Goal: Task Accomplishment & Management: Use online tool/utility

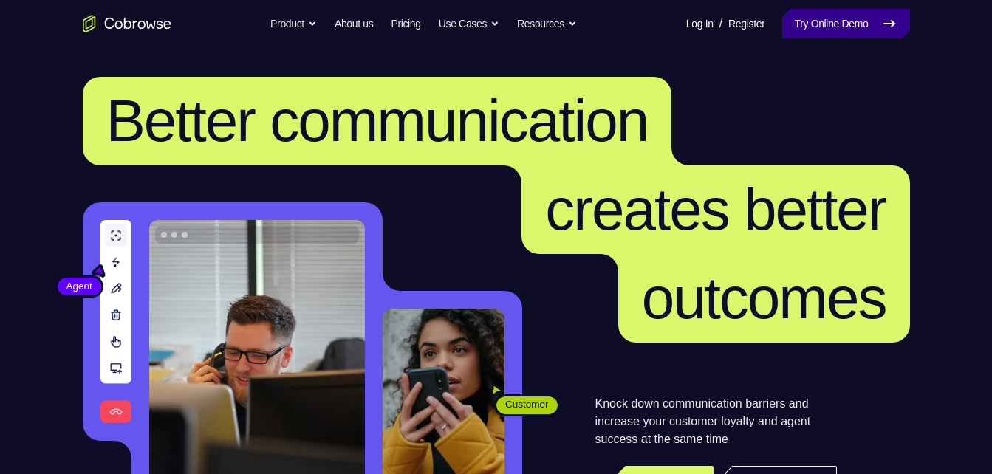
click at [830, 27] on link "Try Online Demo" at bounding box center [845, 24] width 127 height 30
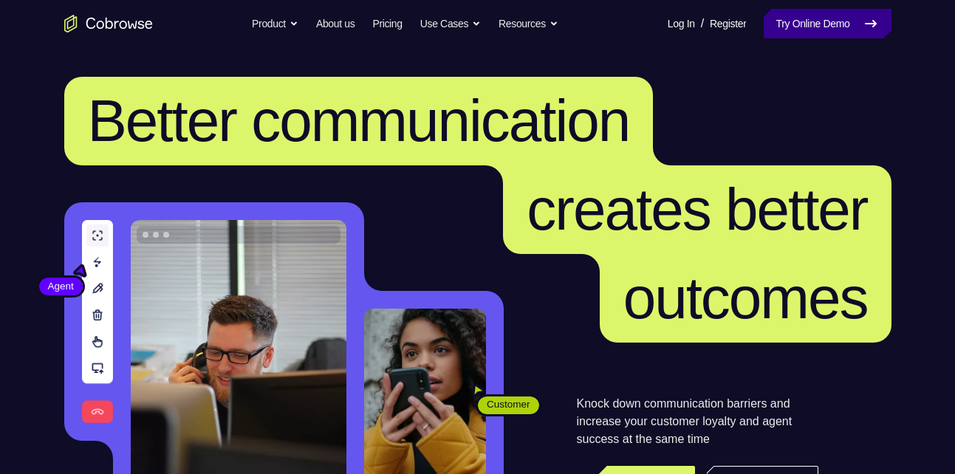
click at [845, 35] on link "Try Online Demo" at bounding box center [827, 24] width 127 height 30
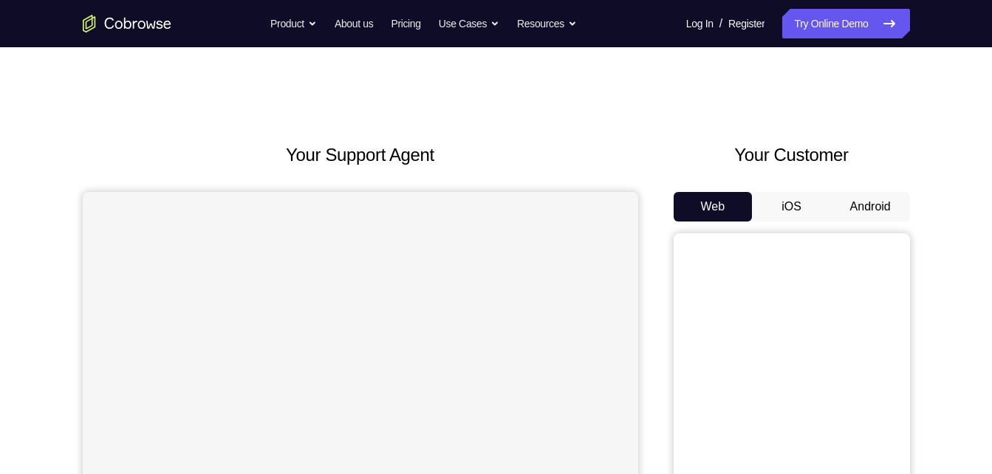
click at [872, 204] on button "Android" at bounding box center [870, 207] width 79 height 30
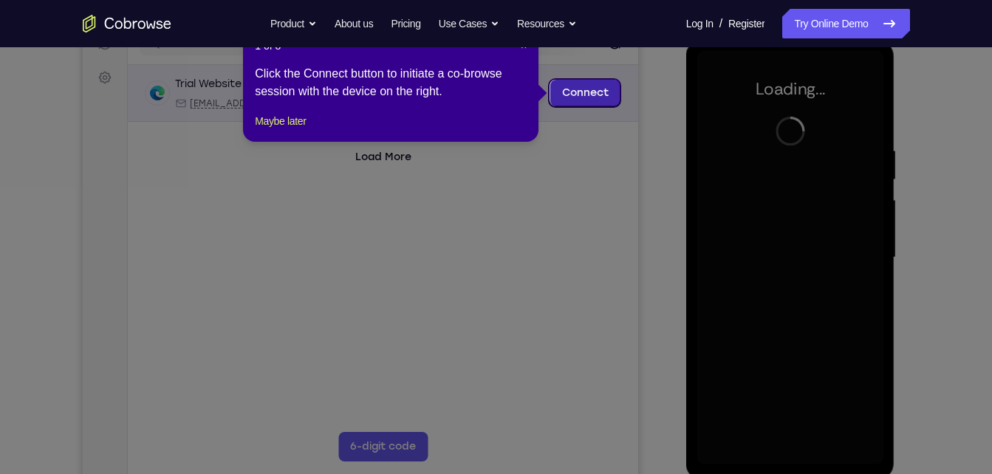
scroll to position [205, 0]
click at [524, 51] on button "×" at bounding box center [524, 45] width 6 height 15
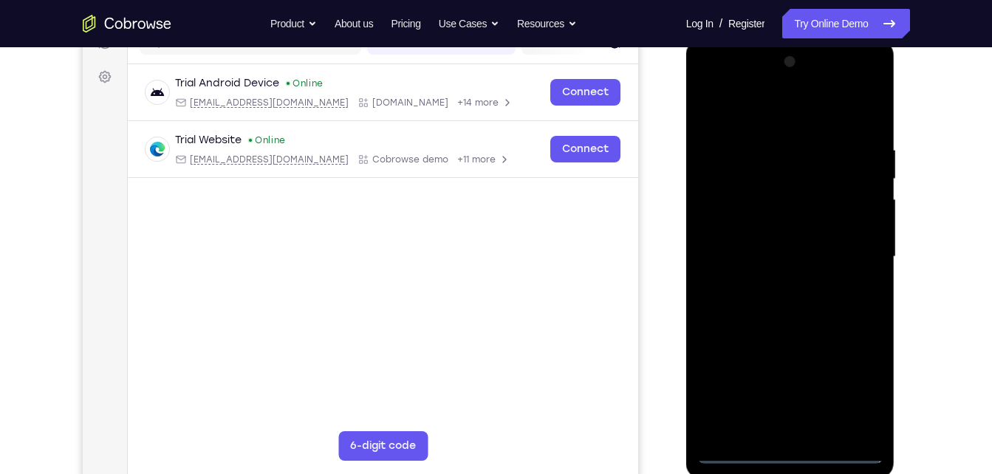
click at [791, 450] on div at bounding box center [790, 257] width 186 height 414
click at [854, 391] on div at bounding box center [790, 257] width 186 height 414
click at [711, 80] on div at bounding box center [790, 257] width 186 height 414
click at [854, 254] on div at bounding box center [790, 257] width 186 height 414
click at [772, 283] on div at bounding box center [790, 257] width 186 height 414
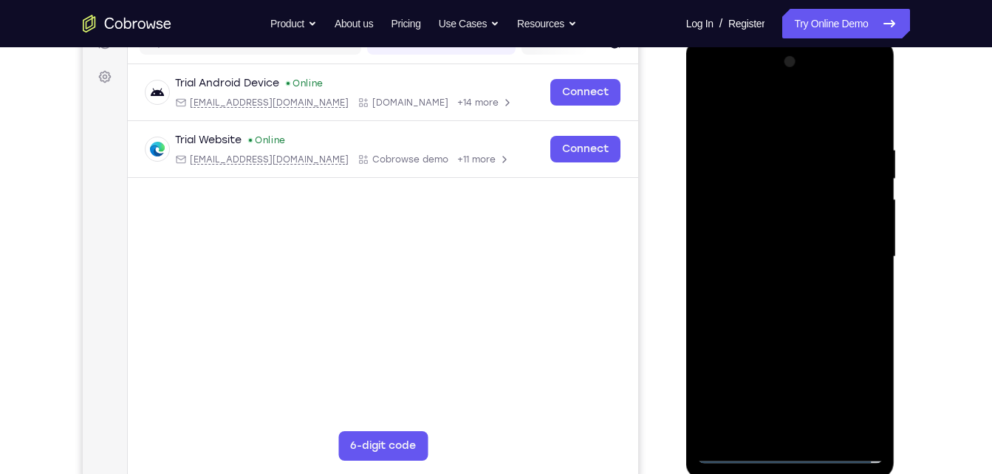
click at [787, 326] on div at bounding box center [790, 257] width 186 height 414
click at [783, 241] on div at bounding box center [790, 257] width 186 height 414
click at [775, 250] on div at bounding box center [790, 257] width 186 height 414
click at [766, 247] on div at bounding box center [790, 257] width 186 height 414
click at [755, 247] on div at bounding box center [790, 257] width 186 height 414
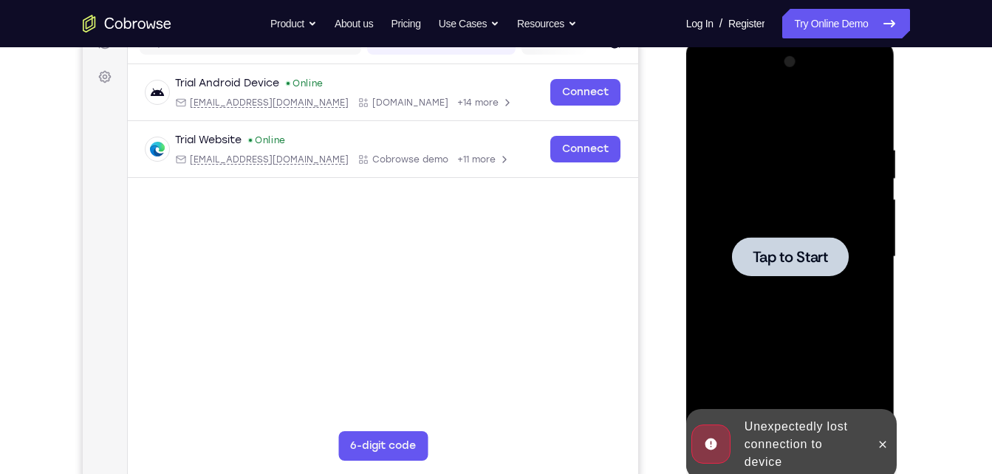
click at [797, 270] on div at bounding box center [790, 256] width 117 height 39
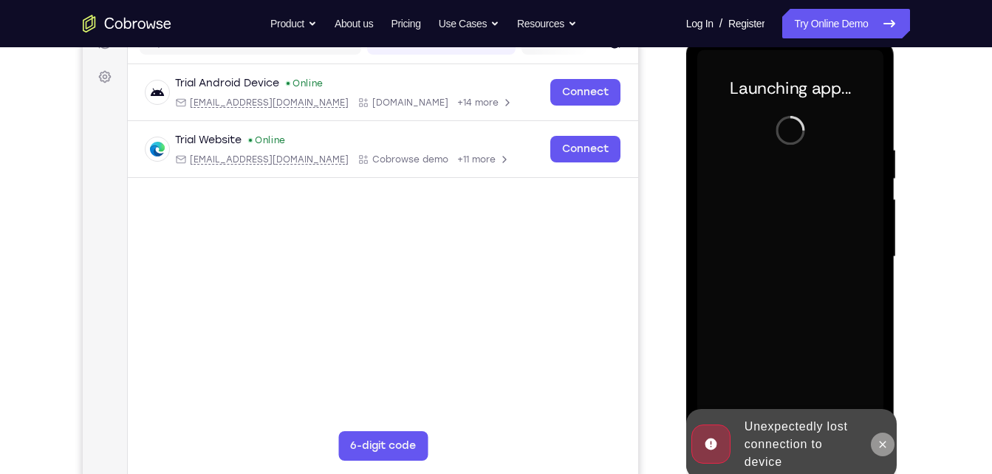
click at [884, 445] on icon at bounding box center [882, 444] width 7 height 7
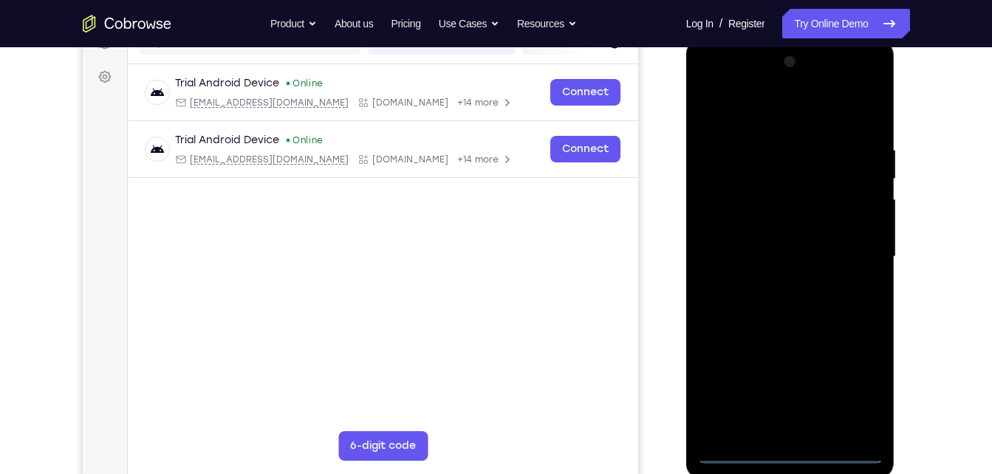
click at [792, 456] on div at bounding box center [790, 257] width 186 height 414
click at [857, 391] on div at bounding box center [790, 257] width 186 height 414
click at [712, 89] on div at bounding box center [790, 257] width 186 height 414
click at [854, 252] on div at bounding box center [790, 257] width 186 height 414
click at [777, 286] on div at bounding box center [790, 257] width 186 height 414
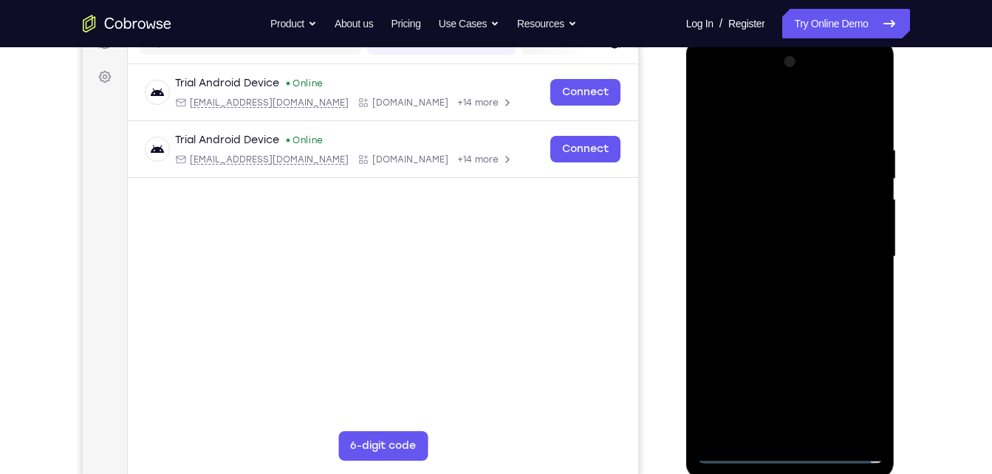
click at [773, 286] on div at bounding box center [790, 257] width 186 height 414
click at [778, 331] on div at bounding box center [790, 257] width 186 height 414
click at [785, 250] on div at bounding box center [790, 257] width 186 height 414
click at [807, 243] on div at bounding box center [790, 257] width 186 height 414
click at [770, 250] on div at bounding box center [790, 257] width 186 height 414
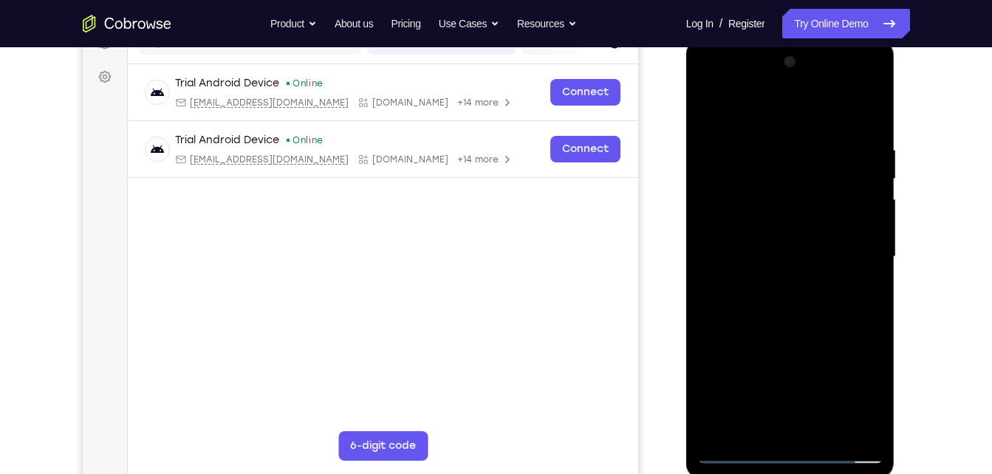
click at [792, 275] on div at bounding box center [790, 257] width 186 height 414
click at [827, 107] on div at bounding box center [790, 257] width 186 height 414
click at [793, 131] on div at bounding box center [790, 257] width 186 height 414
click at [764, 320] on div at bounding box center [790, 257] width 186 height 414
click at [856, 222] on div at bounding box center [790, 257] width 186 height 414
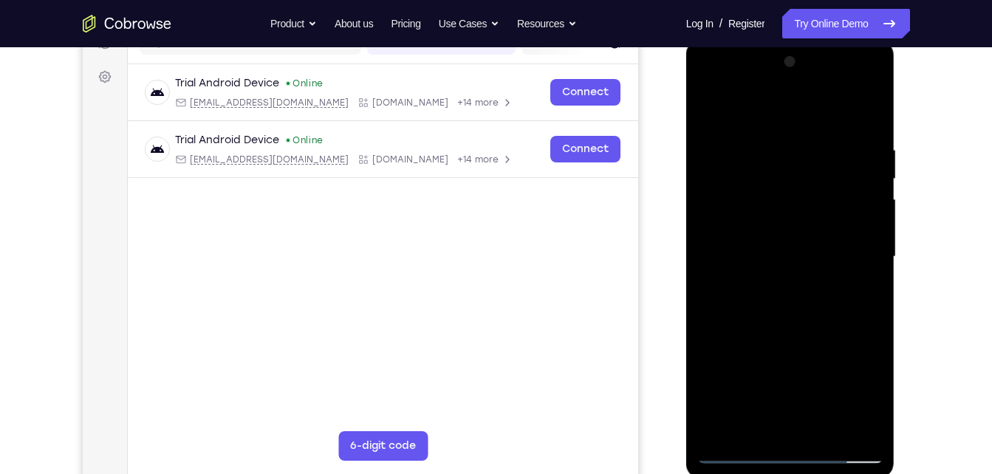
drag, startPoint x: 829, startPoint y: 375, endPoint x: 811, endPoint y: 154, distance: 222.2
click at [811, 154] on div at bounding box center [790, 257] width 186 height 414
click at [769, 431] on div at bounding box center [790, 257] width 186 height 414
click at [732, 225] on div at bounding box center [790, 257] width 186 height 414
click at [744, 233] on div at bounding box center [790, 257] width 186 height 414
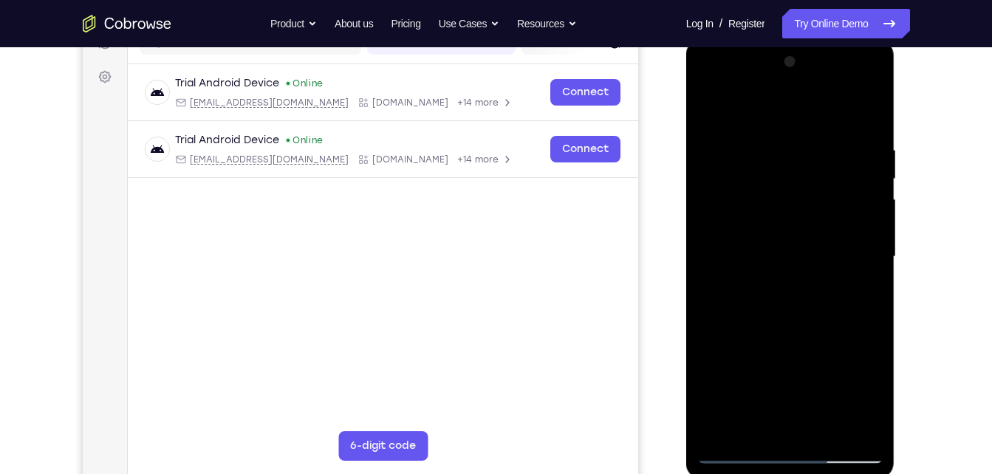
click at [821, 287] on div at bounding box center [790, 257] width 186 height 414
click at [796, 210] on div at bounding box center [790, 257] width 186 height 414
click at [764, 182] on div at bounding box center [790, 257] width 186 height 414
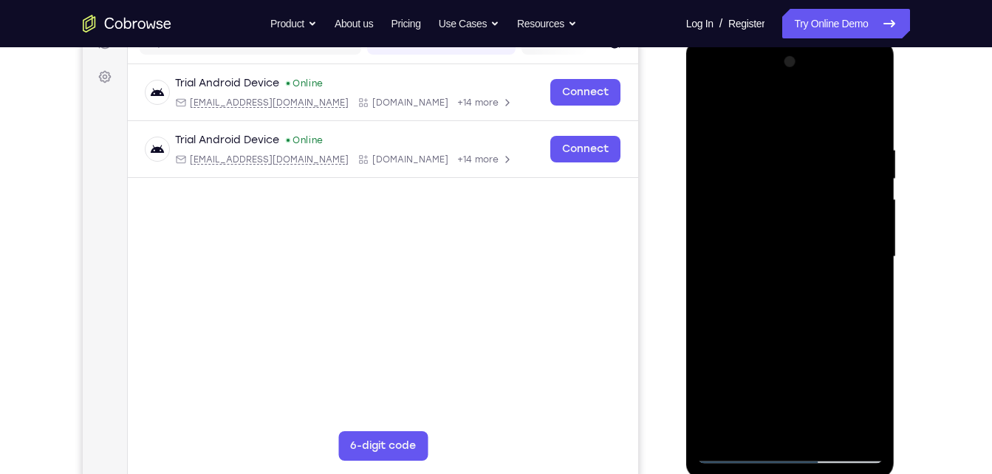
click at [710, 101] on div at bounding box center [790, 257] width 186 height 414
click at [789, 318] on div at bounding box center [790, 257] width 186 height 414
click at [876, 106] on div at bounding box center [790, 257] width 186 height 414
click at [766, 151] on div at bounding box center [790, 257] width 186 height 414
click at [759, 150] on div at bounding box center [790, 257] width 186 height 414
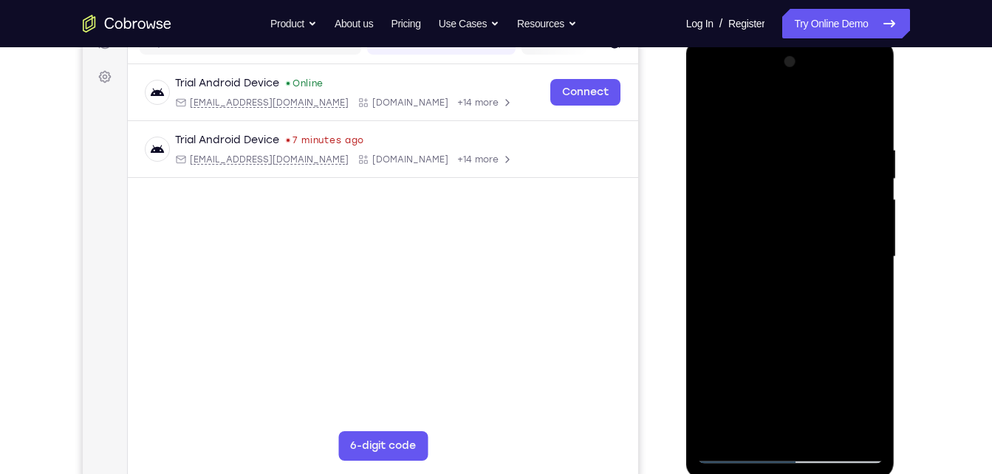
click at [778, 296] on div at bounding box center [790, 257] width 186 height 414
click at [769, 296] on div at bounding box center [790, 257] width 186 height 414
click at [751, 241] on div at bounding box center [790, 257] width 186 height 414
click at [836, 434] on div at bounding box center [790, 257] width 186 height 414
click at [741, 134] on div at bounding box center [790, 257] width 186 height 414
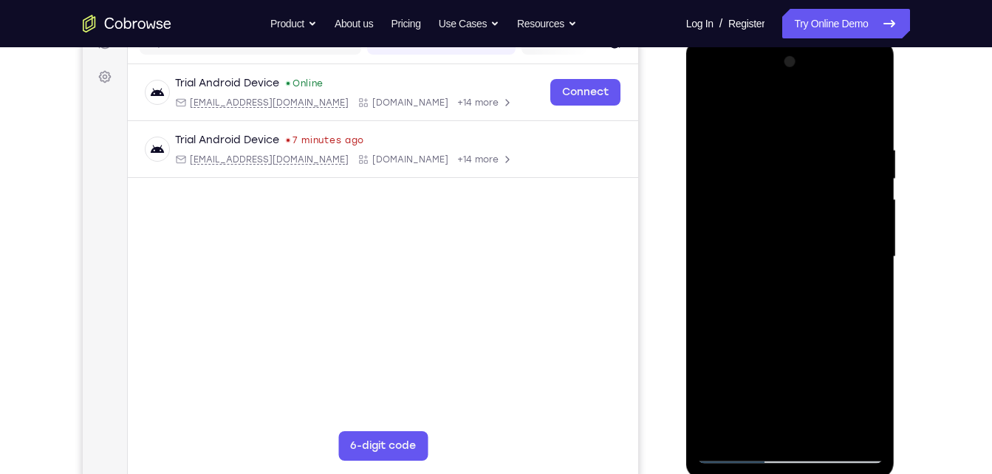
click at [709, 90] on div at bounding box center [790, 257] width 186 height 414
click at [719, 212] on div at bounding box center [790, 257] width 186 height 414
click at [839, 131] on div at bounding box center [790, 257] width 186 height 414
click at [713, 106] on div at bounding box center [790, 257] width 186 height 414
click at [780, 213] on div at bounding box center [790, 257] width 186 height 414
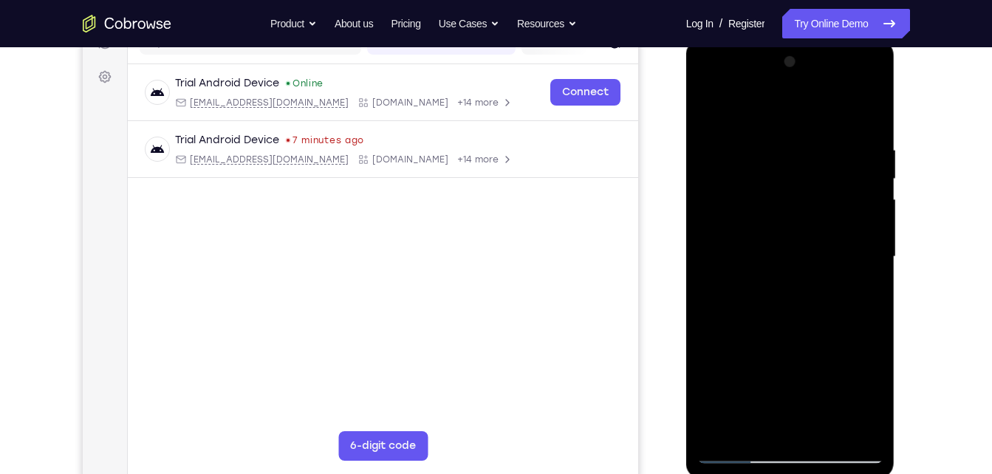
click at [872, 269] on div at bounding box center [790, 257] width 186 height 414
click at [844, 425] on div at bounding box center [790, 257] width 186 height 414
click at [870, 270] on div at bounding box center [790, 257] width 186 height 414
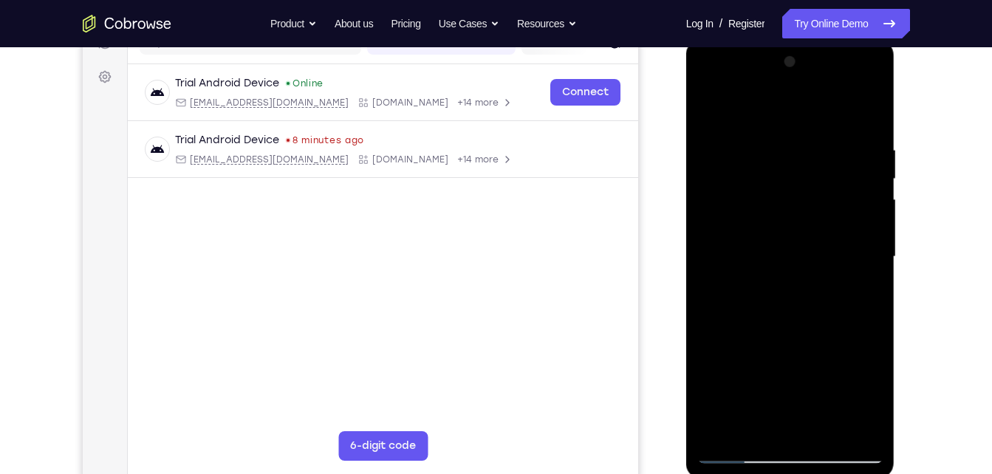
click at [870, 270] on div at bounding box center [790, 257] width 186 height 414
click at [871, 114] on div at bounding box center [790, 257] width 186 height 414
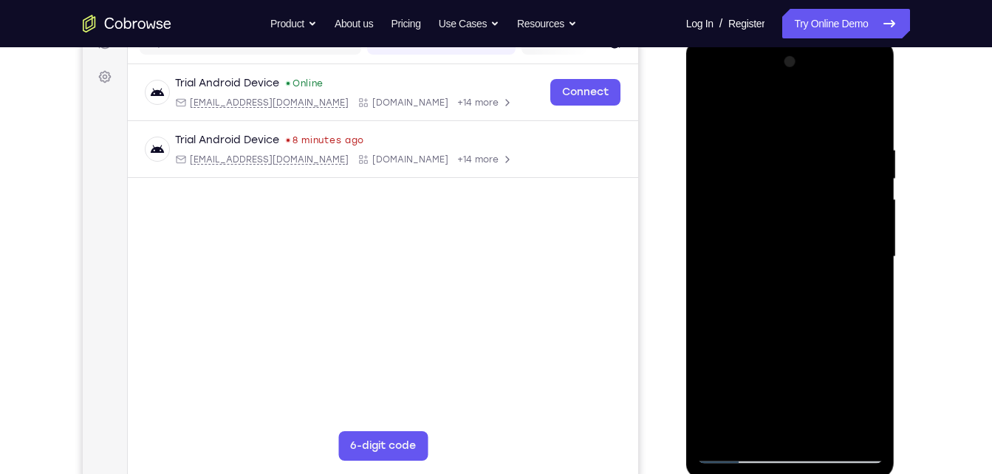
drag, startPoint x: 810, startPoint y: 363, endPoint x: 805, endPoint y: 122, distance: 240.8
click at [805, 122] on div at bounding box center [790, 257] width 186 height 414
drag, startPoint x: 809, startPoint y: 373, endPoint x: 812, endPoint y: 132, distance: 240.7
click at [812, 132] on div at bounding box center [790, 257] width 186 height 414
drag, startPoint x: 810, startPoint y: 378, endPoint x: 808, endPoint y: 182, distance: 196.4
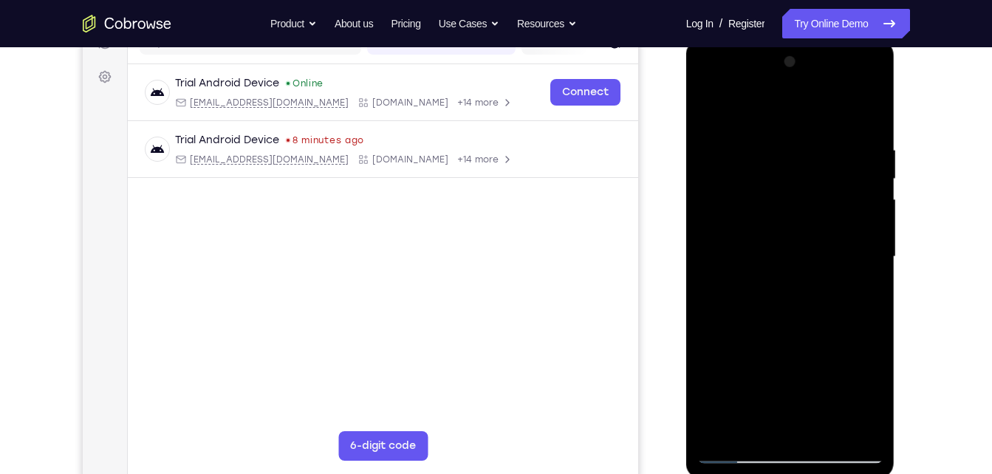
click at [808, 182] on div at bounding box center [790, 257] width 186 height 414
drag, startPoint x: 812, startPoint y: 371, endPoint x: 817, endPoint y: 196, distance: 175.8
click at [817, 196] on div at bounding box center [790, 257] width 186 height 414
drag, startPoint x: 797, startPoint y: 403, endPoint x: 801, endPoint y: 207, distance: 196.5
click at [801, 207] on div at bounding box center [790, 257] width 186 height 414
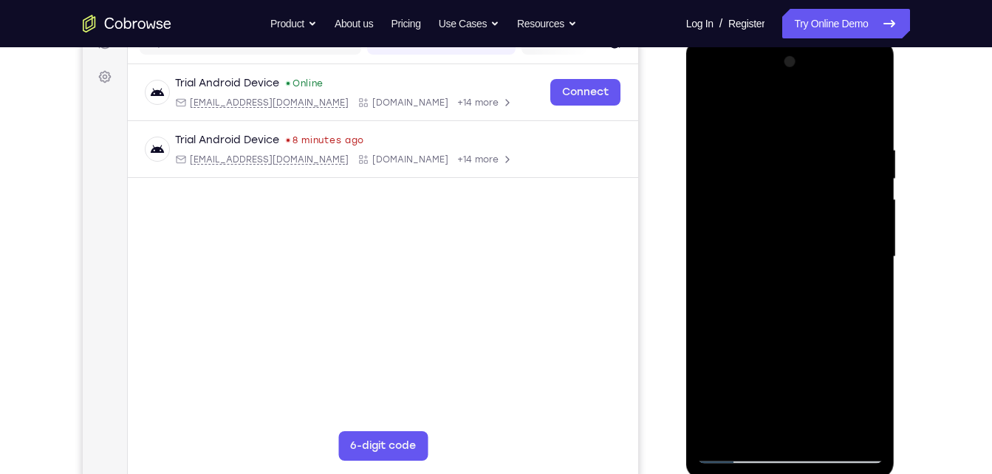
drag, startPoint x: 796, startPoint y: 371, endPoint x: 800, endPoint y: 139, distance: 232.6
click at [800, 139] on div at bounding box center [790, 257] width 186 height 414
drag, startPoint x: 804, startPoint y: 328, endPoint x: 787, endPoint y: 127, distance: 201.6
click at [787, 127] on div at bounding box center [790, 257] width 186 height 414
drag, startPoint x: 815, startPoint y: 377, endPoint x: 814, endPoint y: 119, distance: 257.7
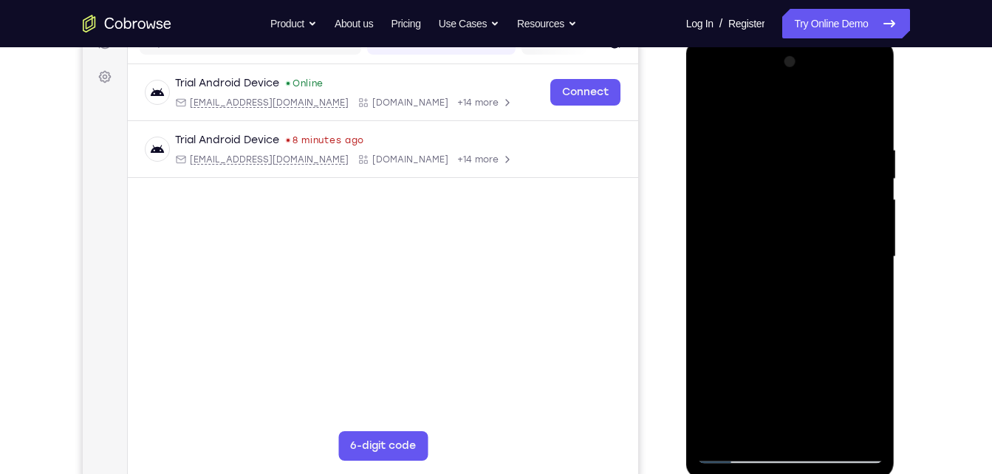
click at [814, 119] on div at bounding box center [790, 257] width 186 height 414
drag, startPoint x: 807, startPoint y: 369, endPoint x: 815, endPoint y: 146, distance: 223.1
click at [815, 146] on div at bounding box center [790, 257] width 186 height 414
drag, startPoint x: 800, startPoint y: 332, endPoint x: 800, endPoint y: 160, distance: 172.1
click at [800, 160] on div at bounding box center [790, 257] width 186 height 414
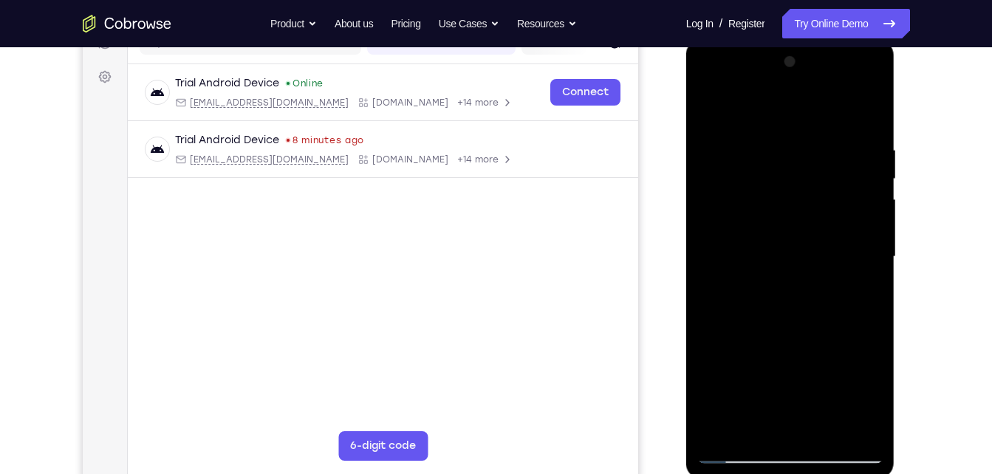
drag, startPoint x: 810, startPoint y: 373, endPoint x: 810, endPoint y: 343, distance: 30.3
click at [810, 343] on div at bounding box center [790, 257] width 186 height 414
drag, startPoint x: 800, startPoint y: 177, endPoint x: 800, endPoint y: 312, distance: 135.1
click at [800, 312] on div at bounding box center [790, 257] width 186 height 414
drag, startPoint x: 830, startPoint y: 428, endPoint x: 821, endPoint y: 182, distance: 246.8
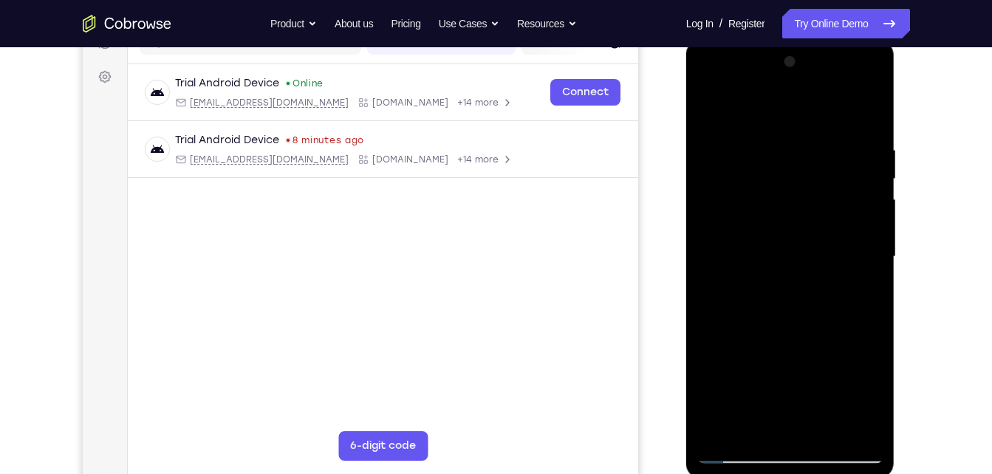
click at [821, 182] on div at bounding box center [790, 257] width 186 height 414
drag, startPoint x: 815, startPoint y: 382, endPoint x: 795, endPoint y: 148, distance: 235.7
click at [795, 148] on div at bounding box center [790, 257] width 186 height 414
click at [737, 451] on div at bounding box center [790, 257] width 186 height 414
click at [772, 219] on div at bounding box center [790, 257] width 186 height 414
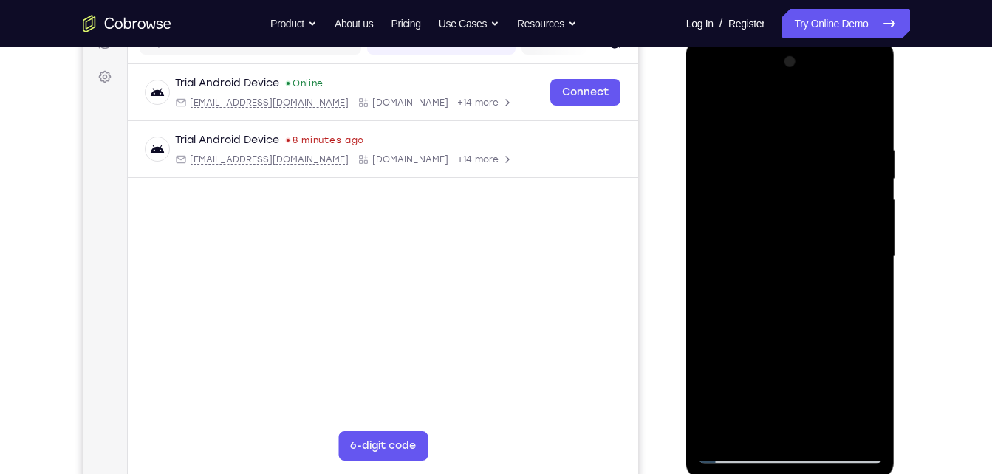
click at [709, 89] on div at bounding box center [790, 257] width 186 height 414
click at [726, 207] on div at bounding box center [790, 257] width 186 height 414
click at [874, 320] on div at bounding box center [790, 257] width 186 height 414
click at [828, 433] on div at bounding box center [790, 257] width 186 height 414
click at [789, 332] on div at bounding box center [790, 257] width 186 height 414
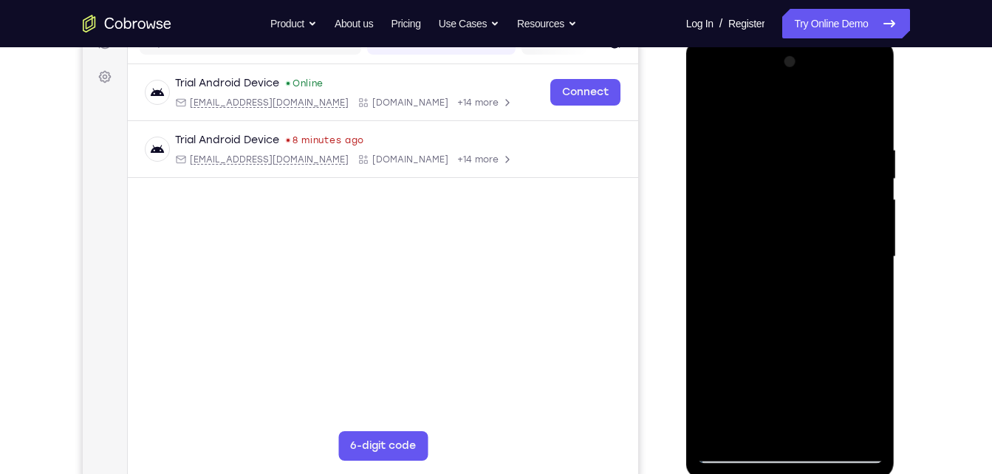
click at [787, 337] on div at bounding box center [790, 257] width 186 height 414
click at [834, 332] on div at bounding box center [790, 257] width 186 height 414
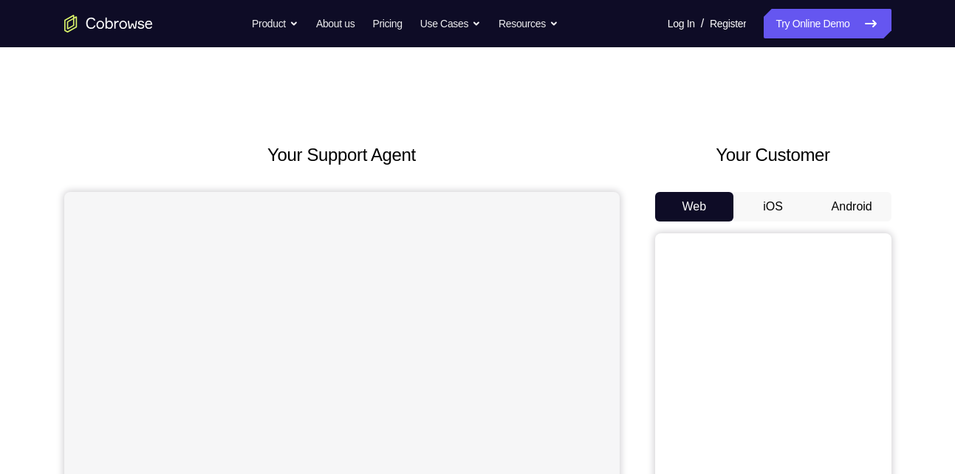
click at [861, 202] on button "Android" at bounding box center [851, 207] width 79 height 30
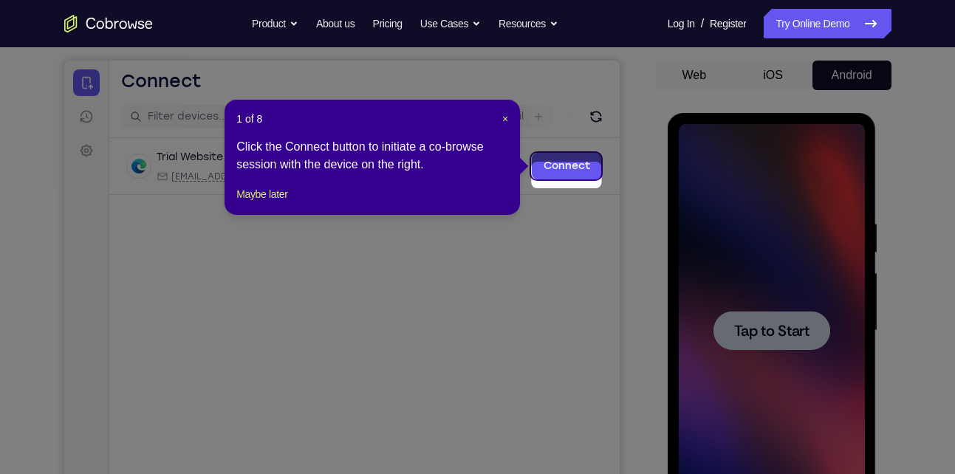
scroll to position [122, 0]
